Goal: Navigation & Orientation: Find specific page/section

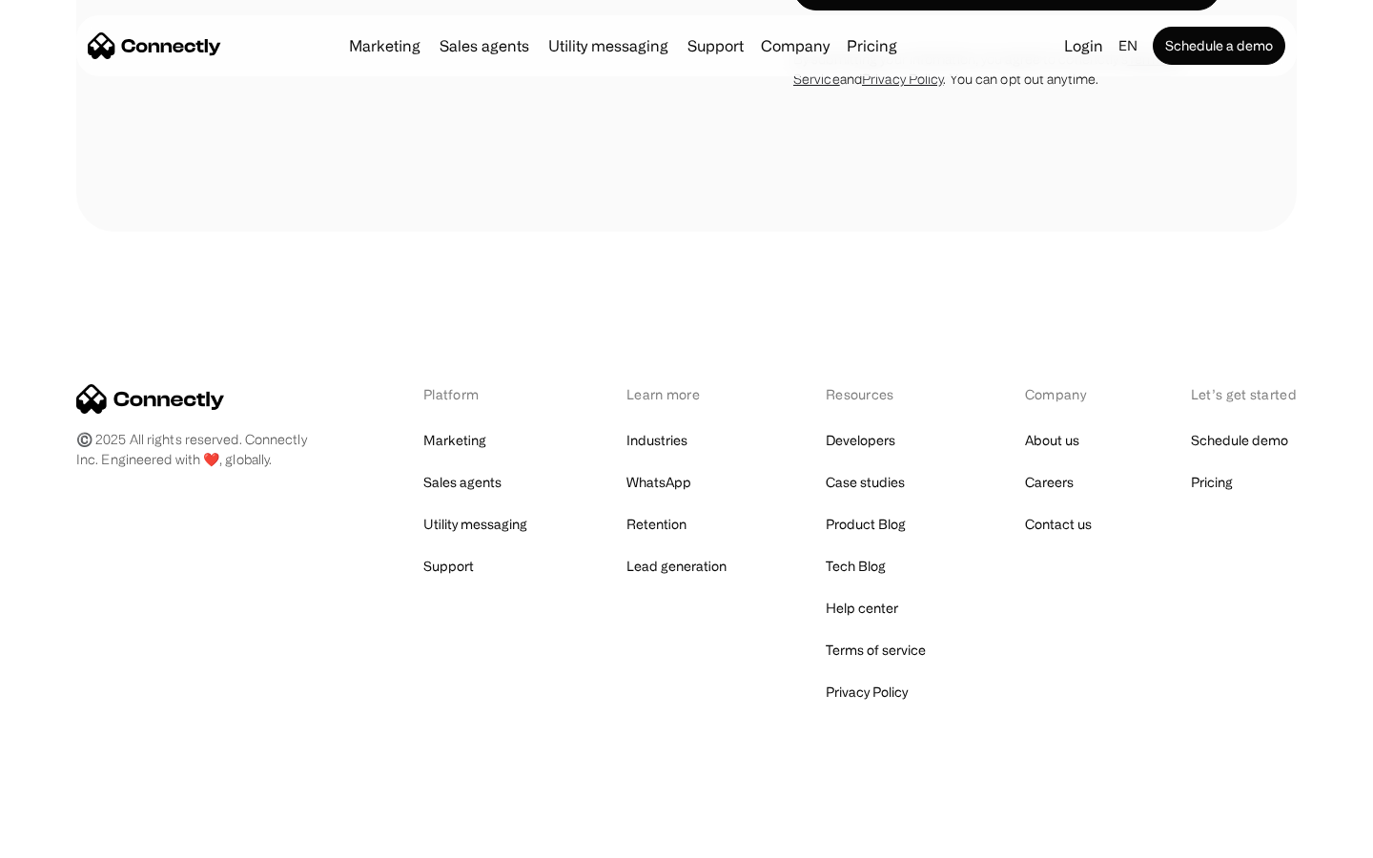
scroll to position [1292, 0]
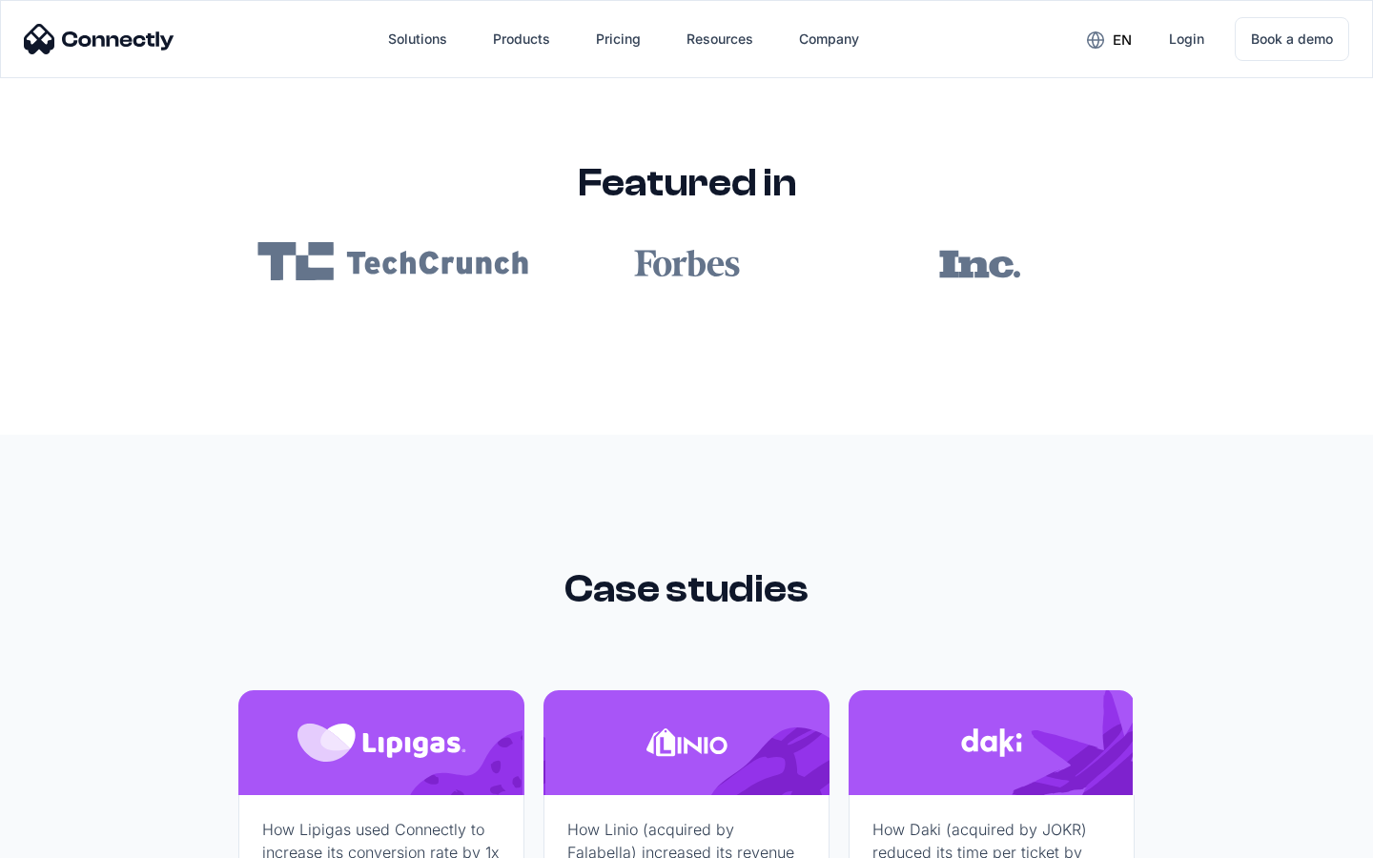
scroll to position [11418, 0]
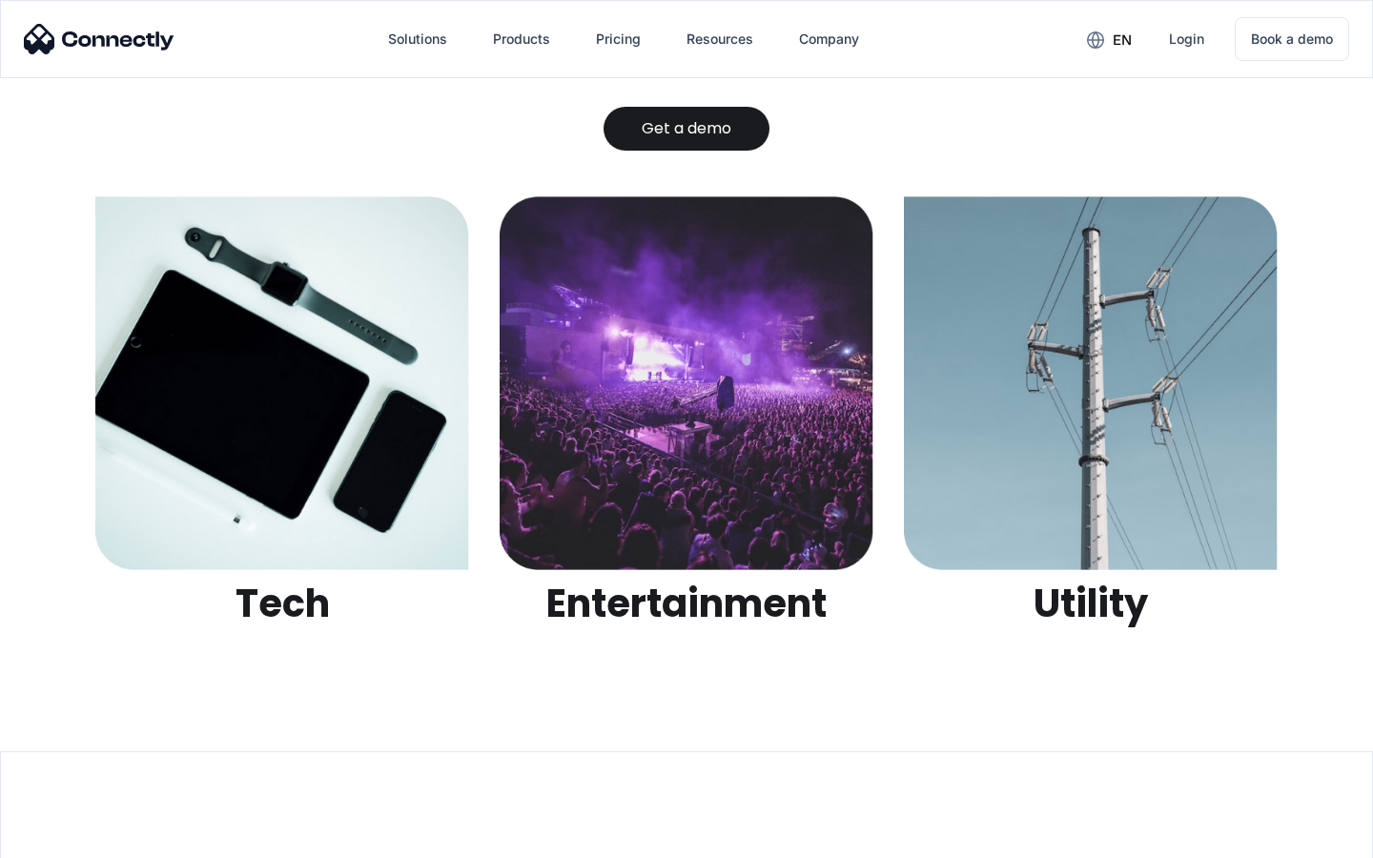
scroll to position [6015, 0]
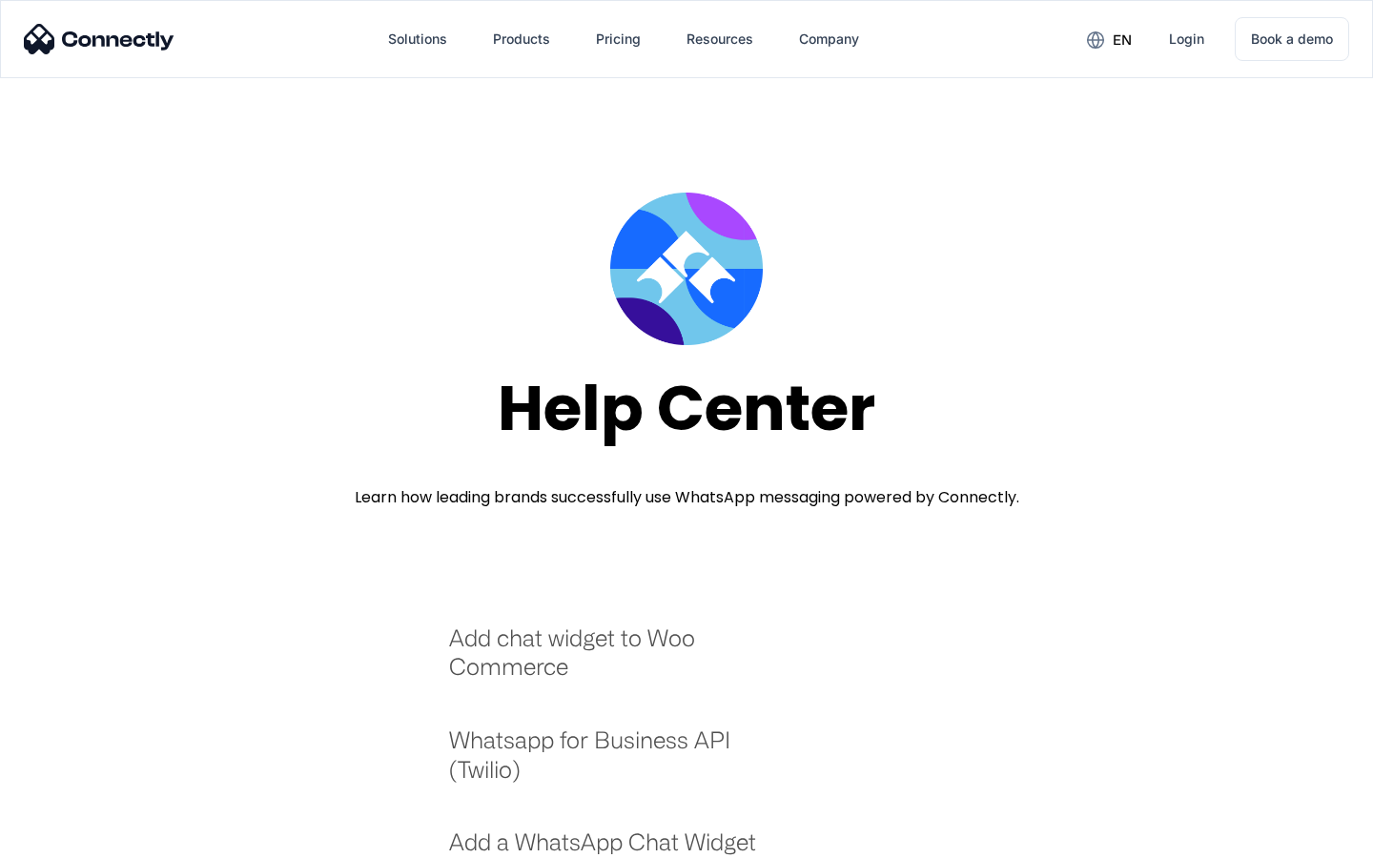
scroll to position [2073, 0]
